Goal: Find specific page/section: Find specific page/section

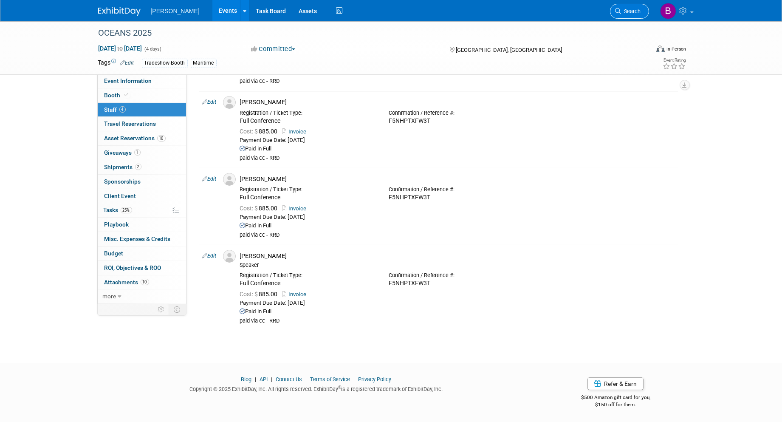
click at [639, 14] on span "Search" at bounding box center [632, 11] width 20 height 6
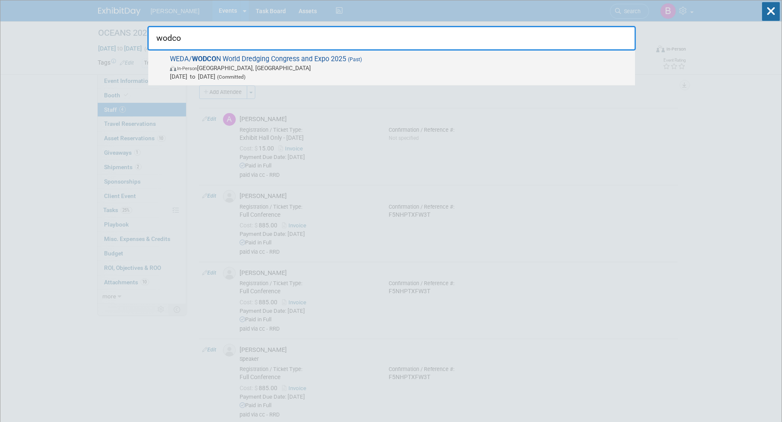
type input "wodco"
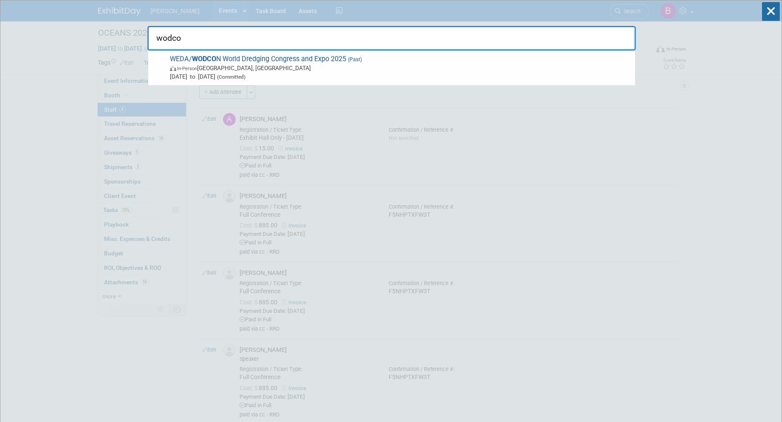
click at [377, 52] on div "WEDA/ WODCO N World Dredging Congress and Expo 2025 (Past) In-Person [GEOGRAPHI…" at bounding box center [391, 68] width 487 height 35
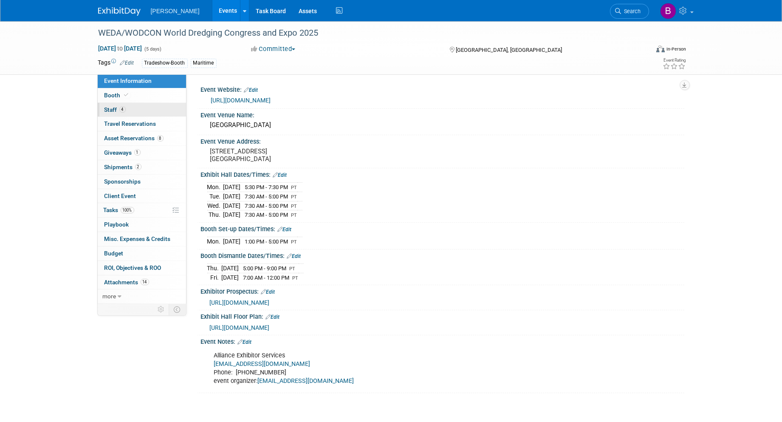
click at [128, 109] on link "4 Staff 4" at bounding box center [142, 110] width 88 height 14
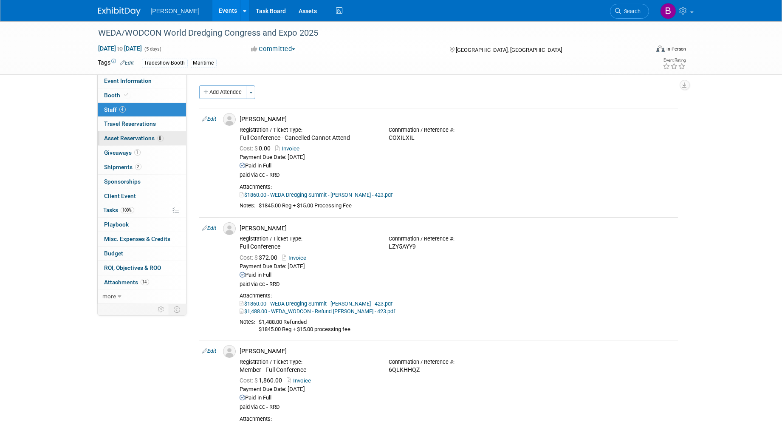
click at [137, 138] on span "Asset Reservations 8" at bounding box center [134, 138] width 59 height 7
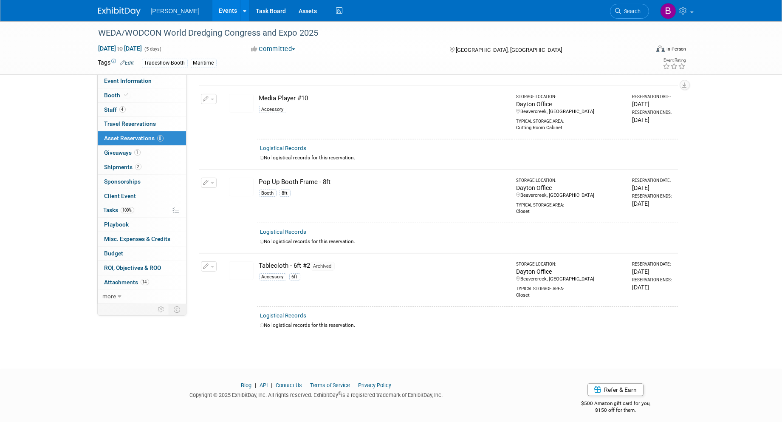
scroll to position [362, 0]
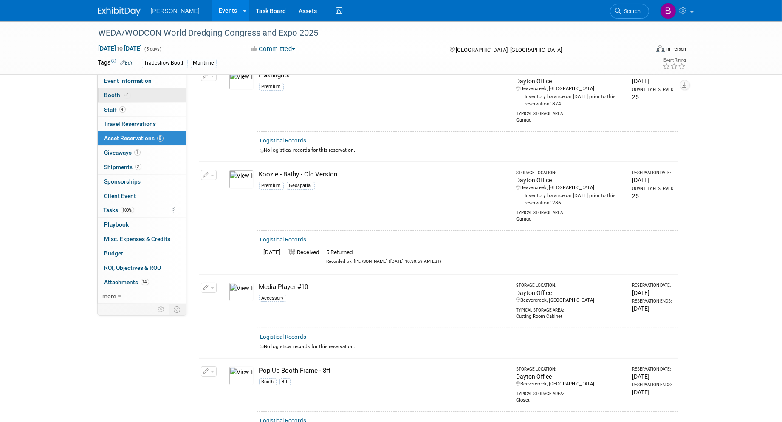
click at [124, 95] on icon at bounding box center [126, 95] width 4 height 5
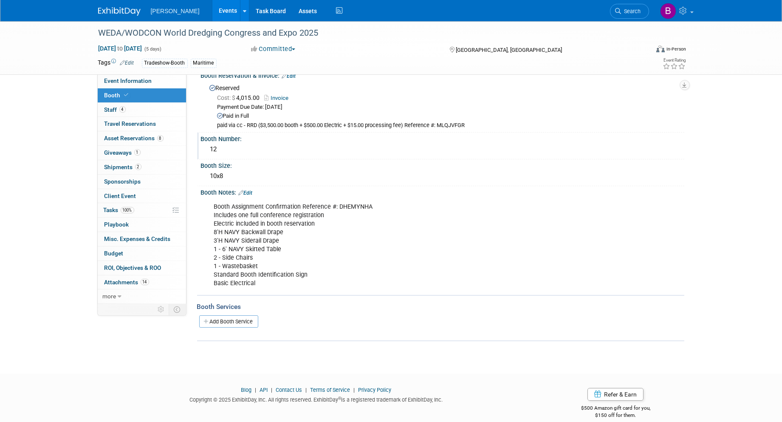
scroll to position [22, 0]
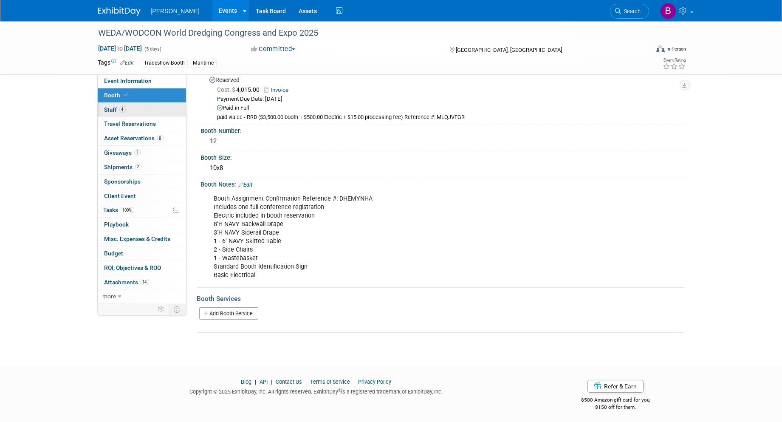
click at [136, 109] on link "4 Staff 4" at bounding box center [142, 110] width 88 height 14
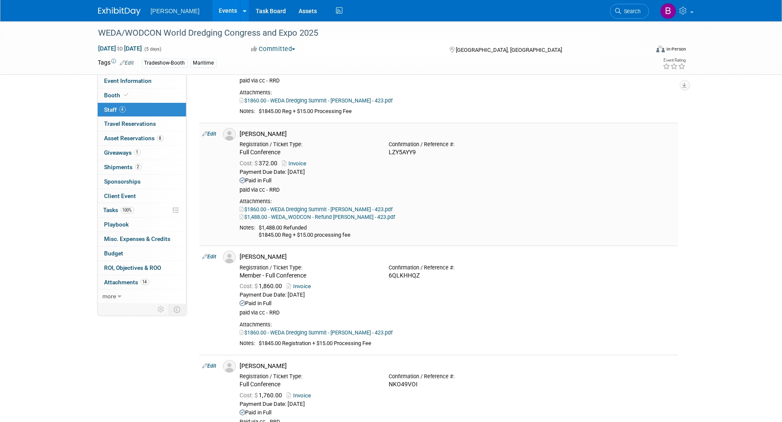
scroll to position [218, 0]
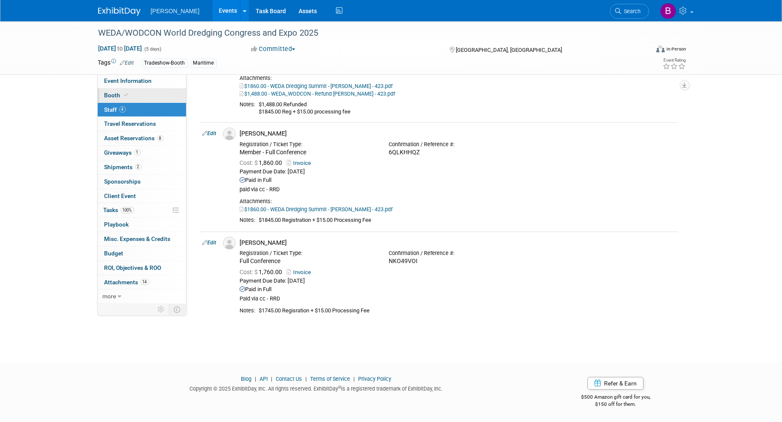
click at [111, 96] on span "Booth" at bounding box center [118, 95] width 26 height 7
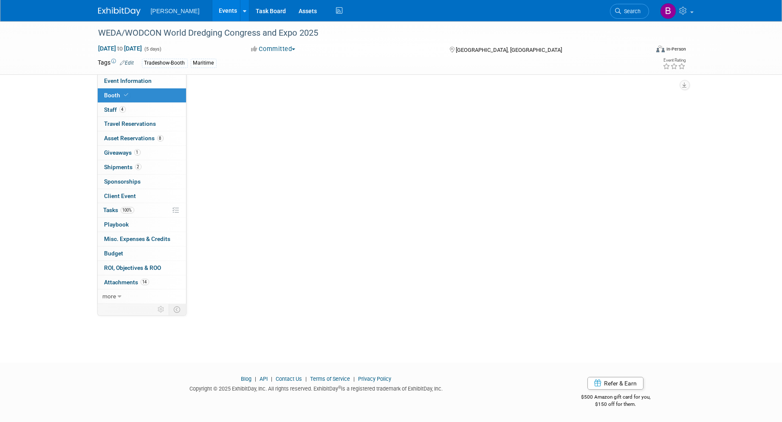
scroll to position [0, 0]
